Goal: Task Accomplishment & Management: Use online tool/utility

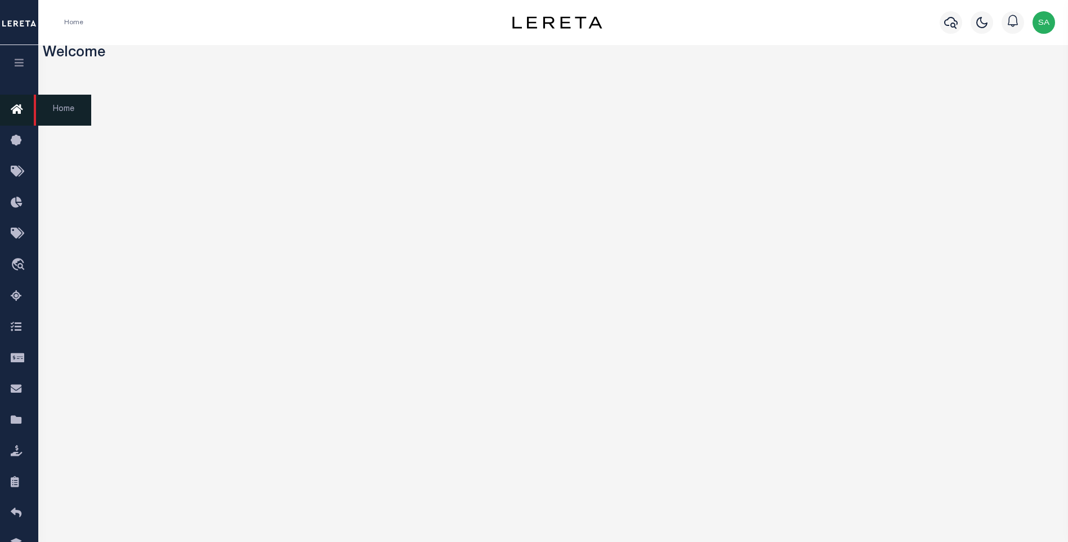
click at [17, 110] on icon at bounding box center [20, 110] width 18 height 14
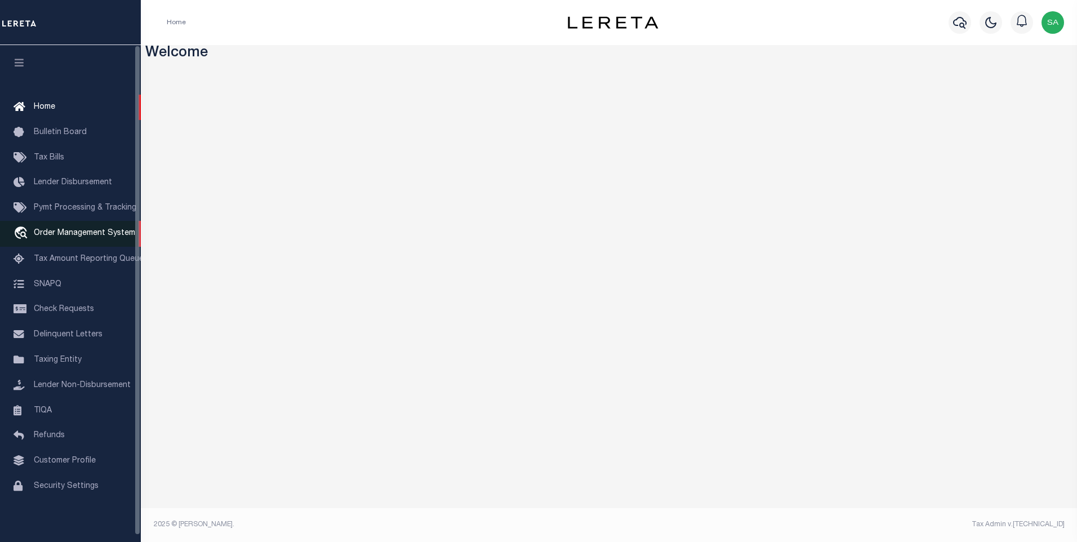
click at [79, 237] on span "Order Management System" at bounding box center [84, 233] width 101 height 8
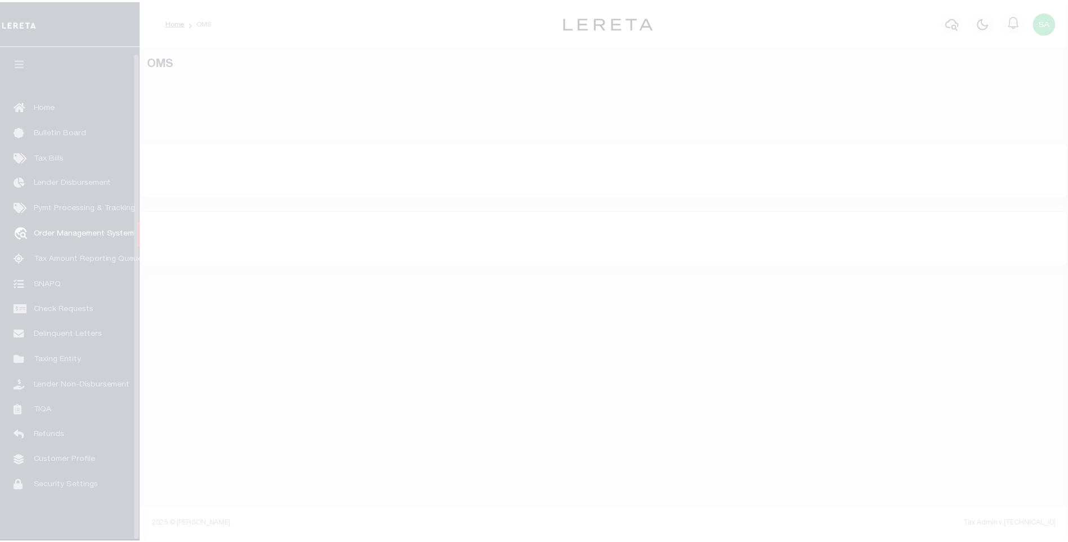
scroll to position [7, 0]
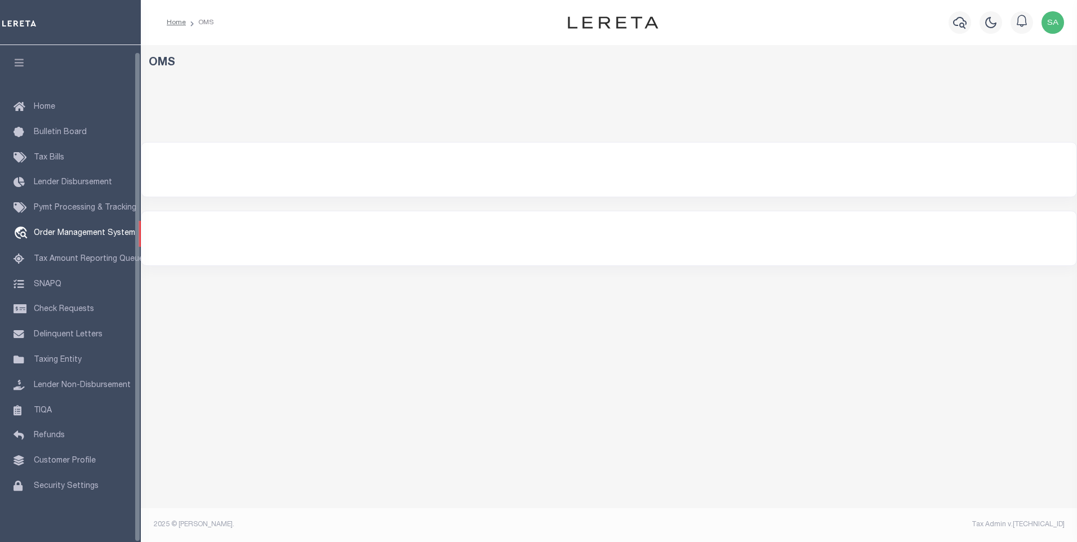
select select "200"
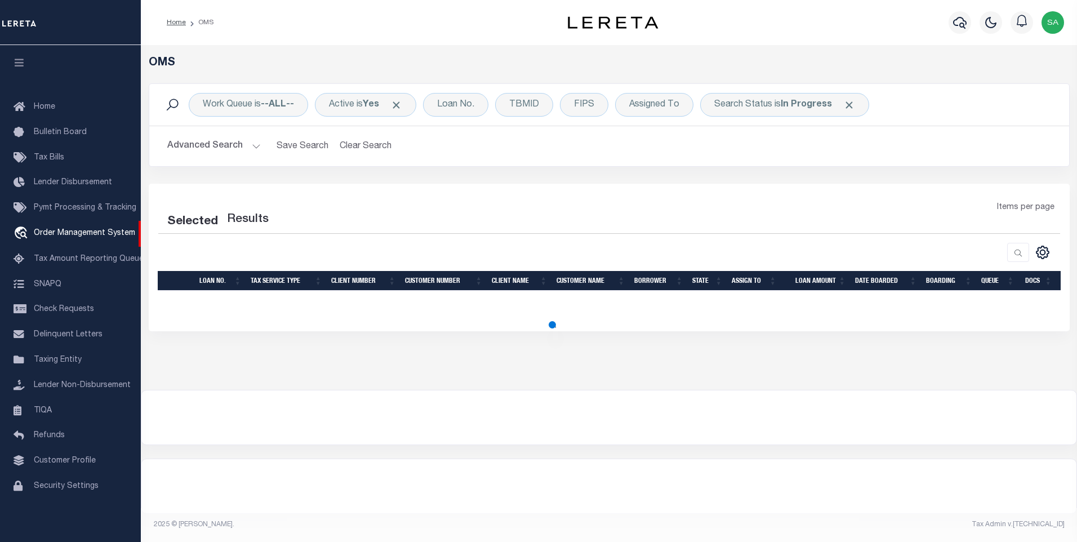
select select "200"
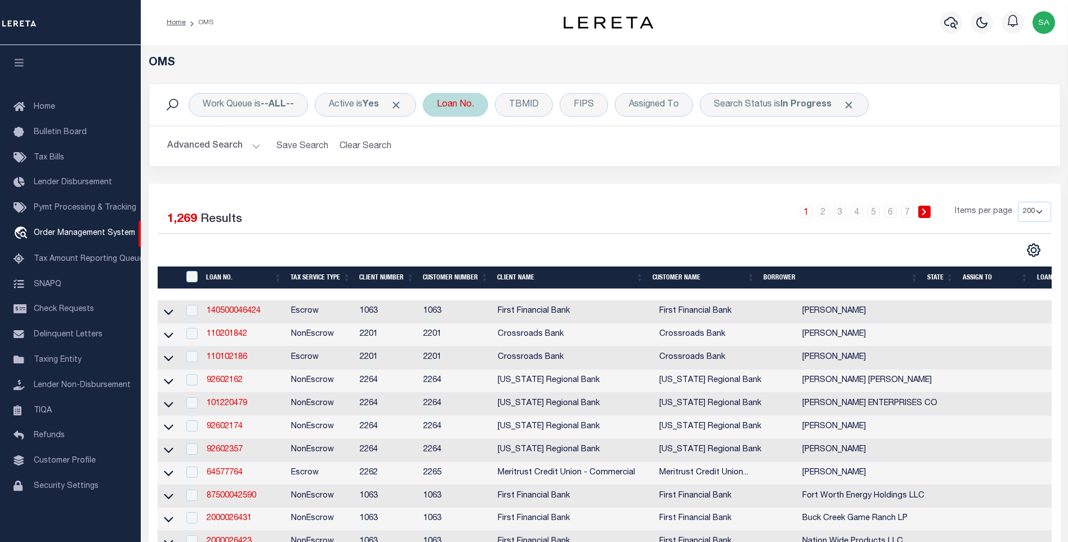
click at [456, 105] on div "Loan No." at bounding box center [455, 105] width 65 height 24
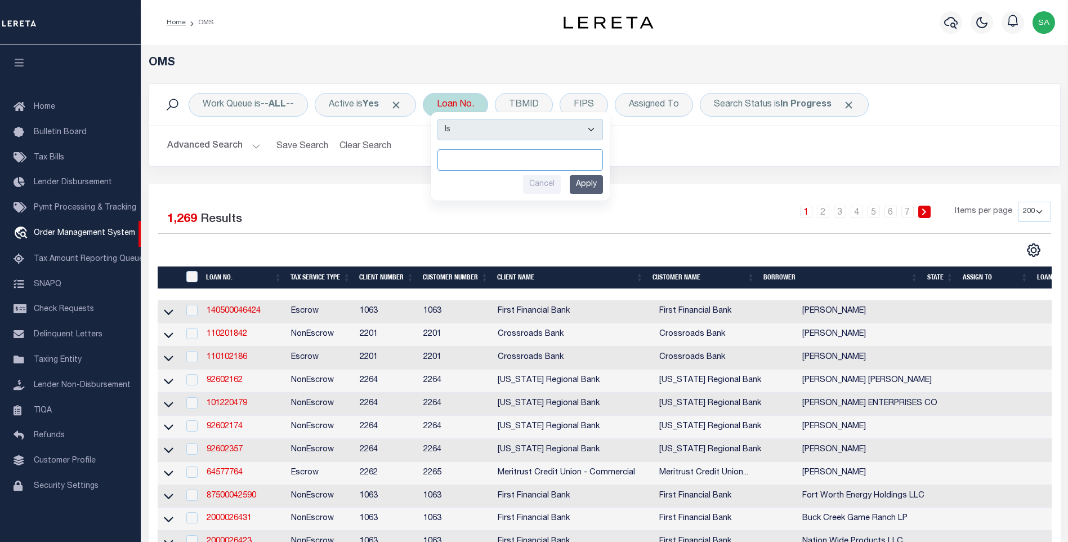
type input "2"
type input "3801234004265"
click at [595, 182] on input "Apply" at bounding box center [586, 184] width 33 height 19
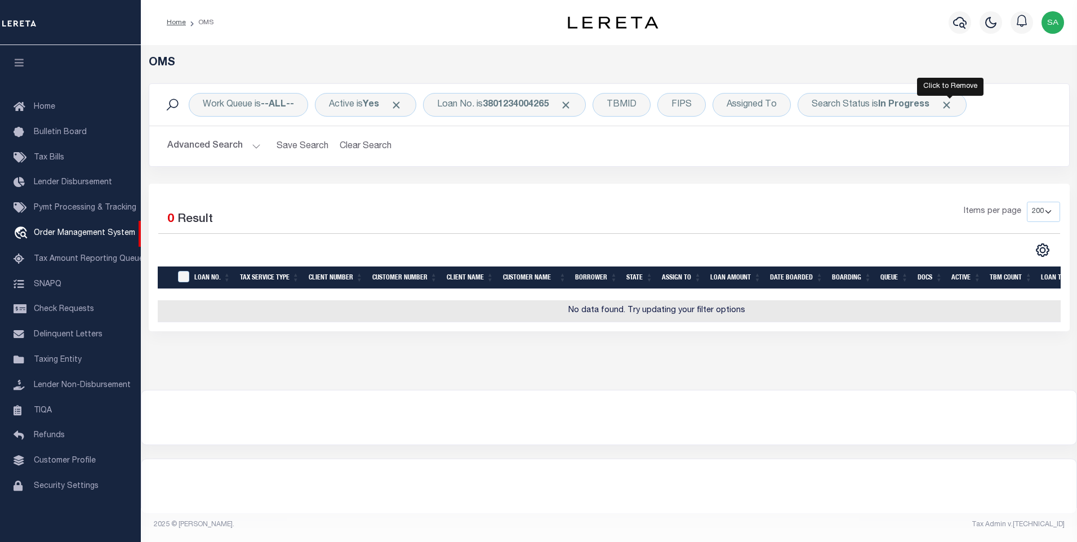
click at [948, 104] on span "Click to Remove" at bounding box center [947, 105] width 12 height 12
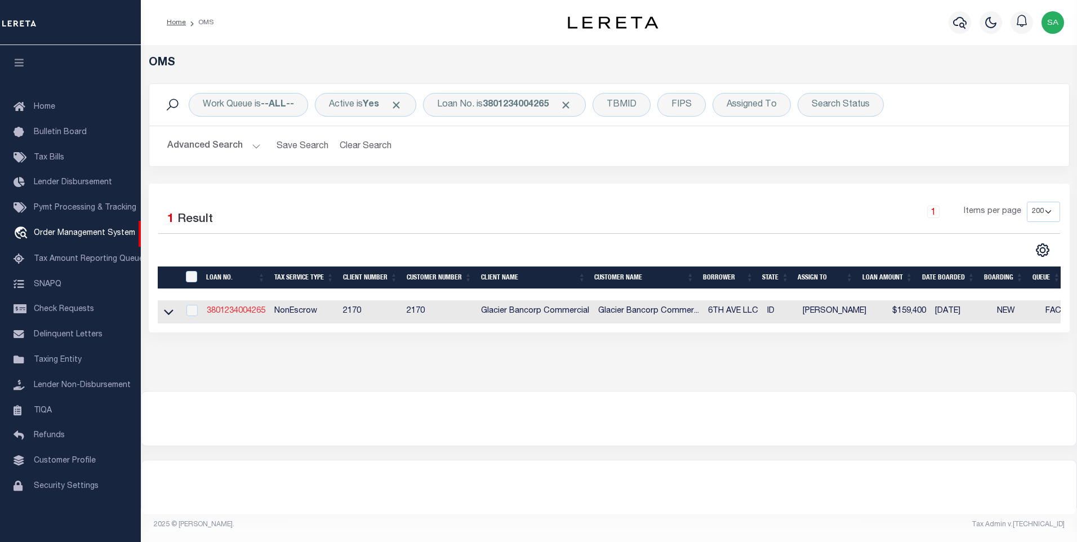
click at [240, 314] on link "3801234004265" at bounding box center [236, 311] width 59 height 8
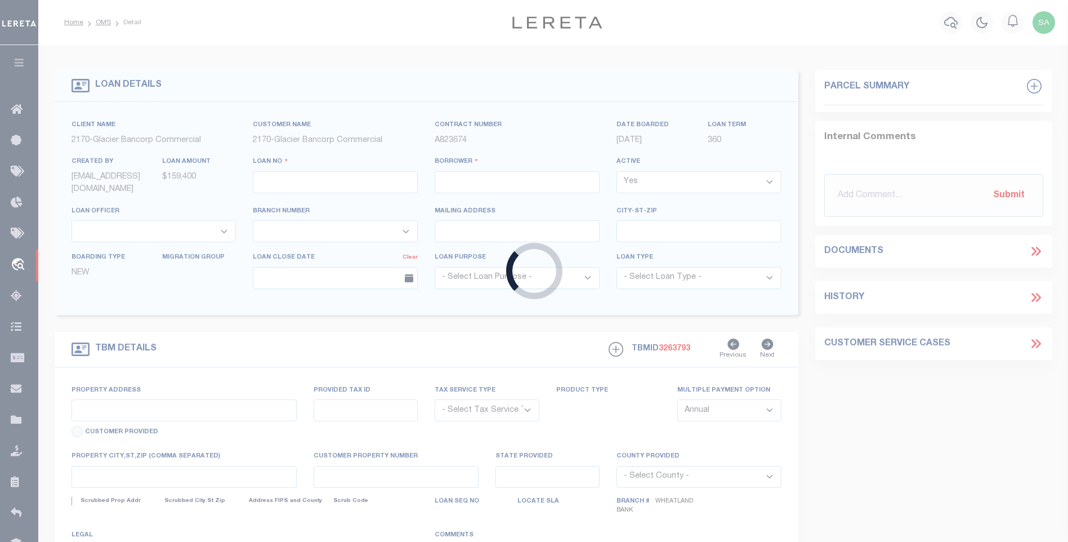
type input "3801234004265"
type input "6TH AVE LLC"
select select
type input "709 N SIXTH AVE"
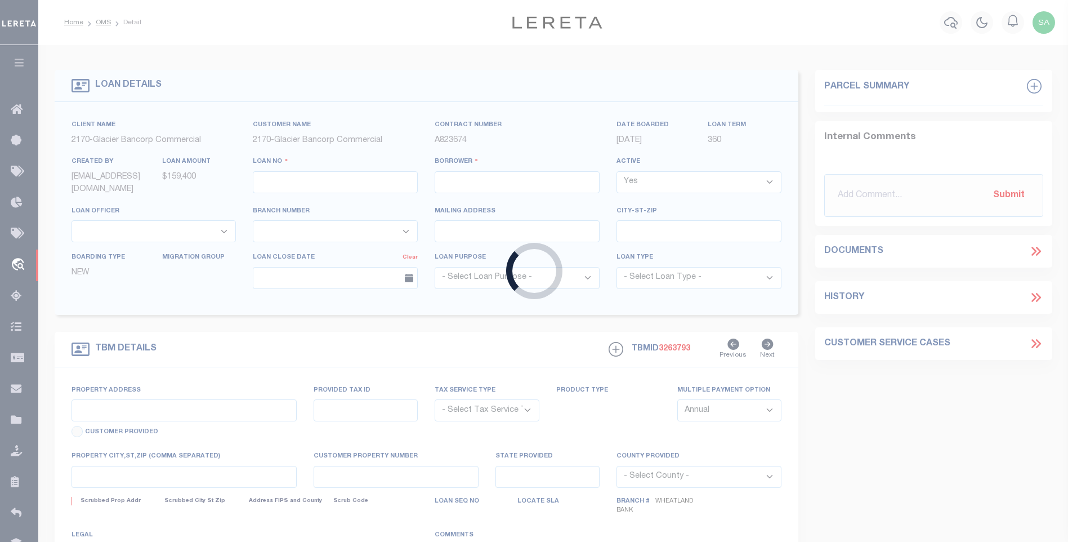
type input "SANDPOINT ID 83864-1528"
select select "1400"
select select "NonEscrow"
type input "709 6TH AVE"
type input "RP S013300C0100 A"
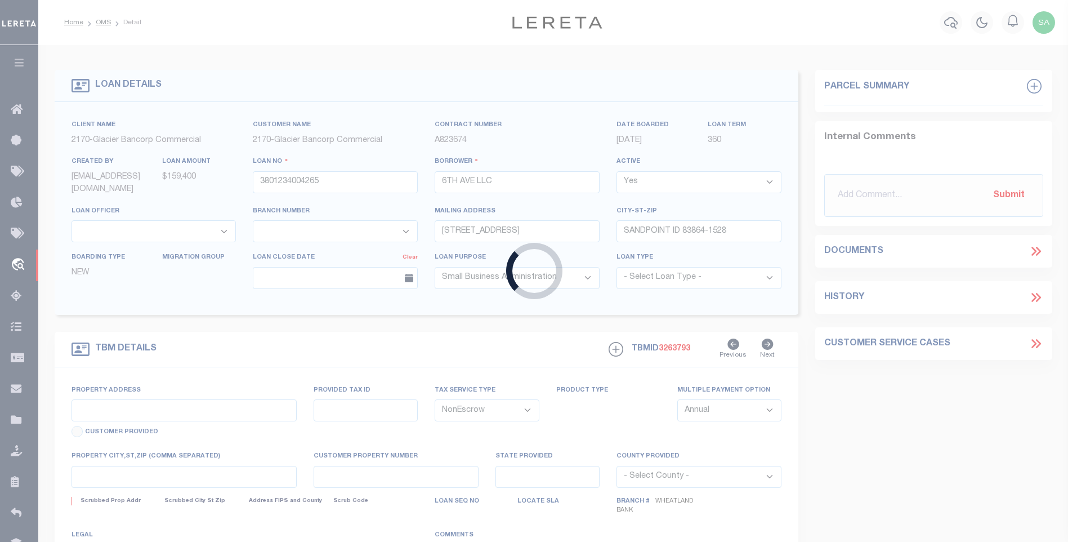
select select
type input "SANDPOINT ID 83864"
type input "ID"
type textarea "LOT 10, BLOCK C OF FARMINS FIFTH ADDITION TO SANDPOINT, ACCORDING TO THE PLAT T…"
select select "17097"
